Goal: Check status

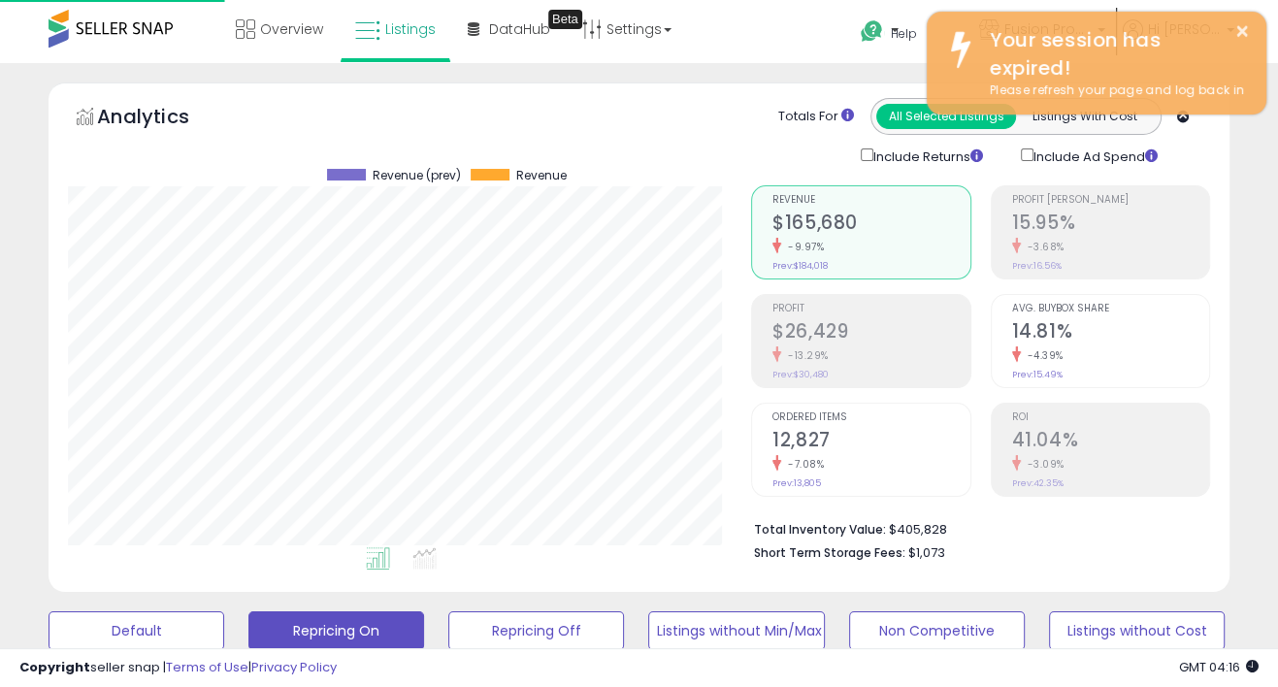
scroll to position [0, 16]
